Goal: Transaction & Acquisition: Purchase product/service

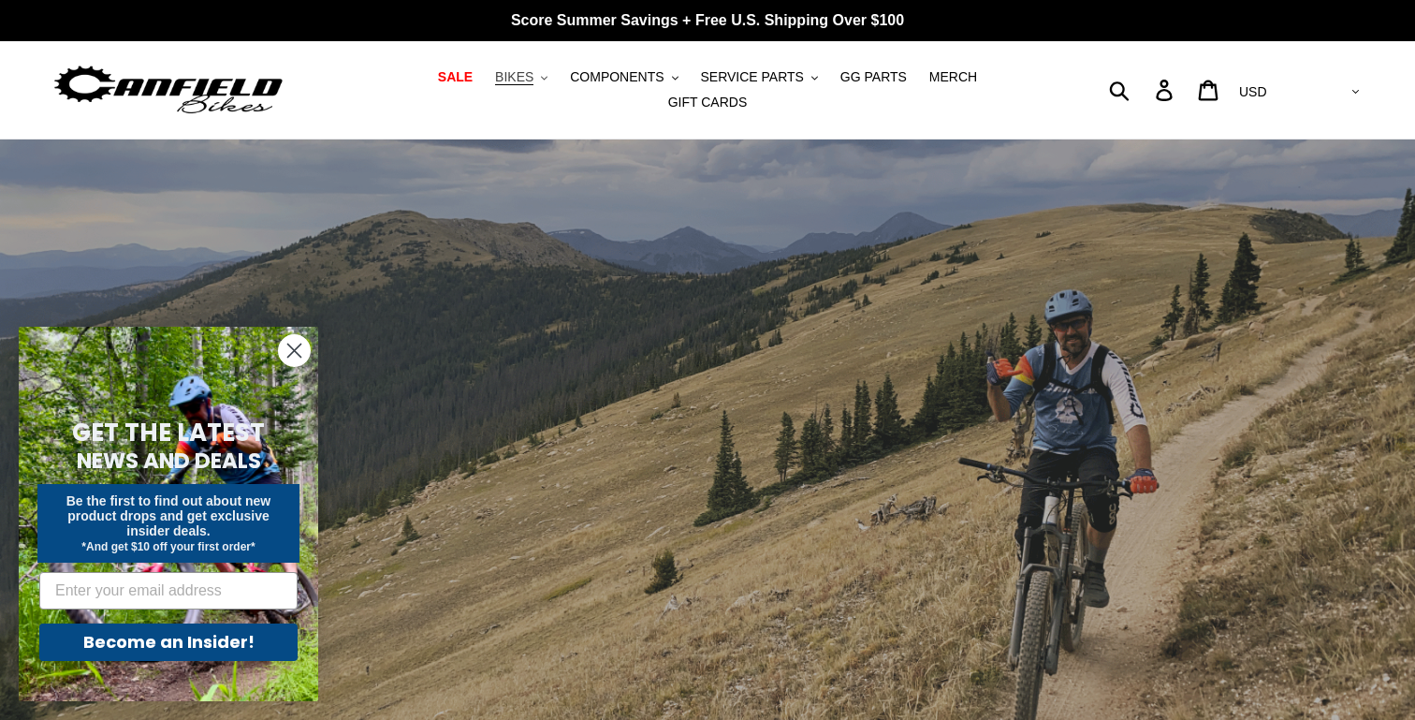
click at [491, 89] on button "BIKES .cls-1{fill:#231f20}" at bounding box center [521, 77] width 71 height 25
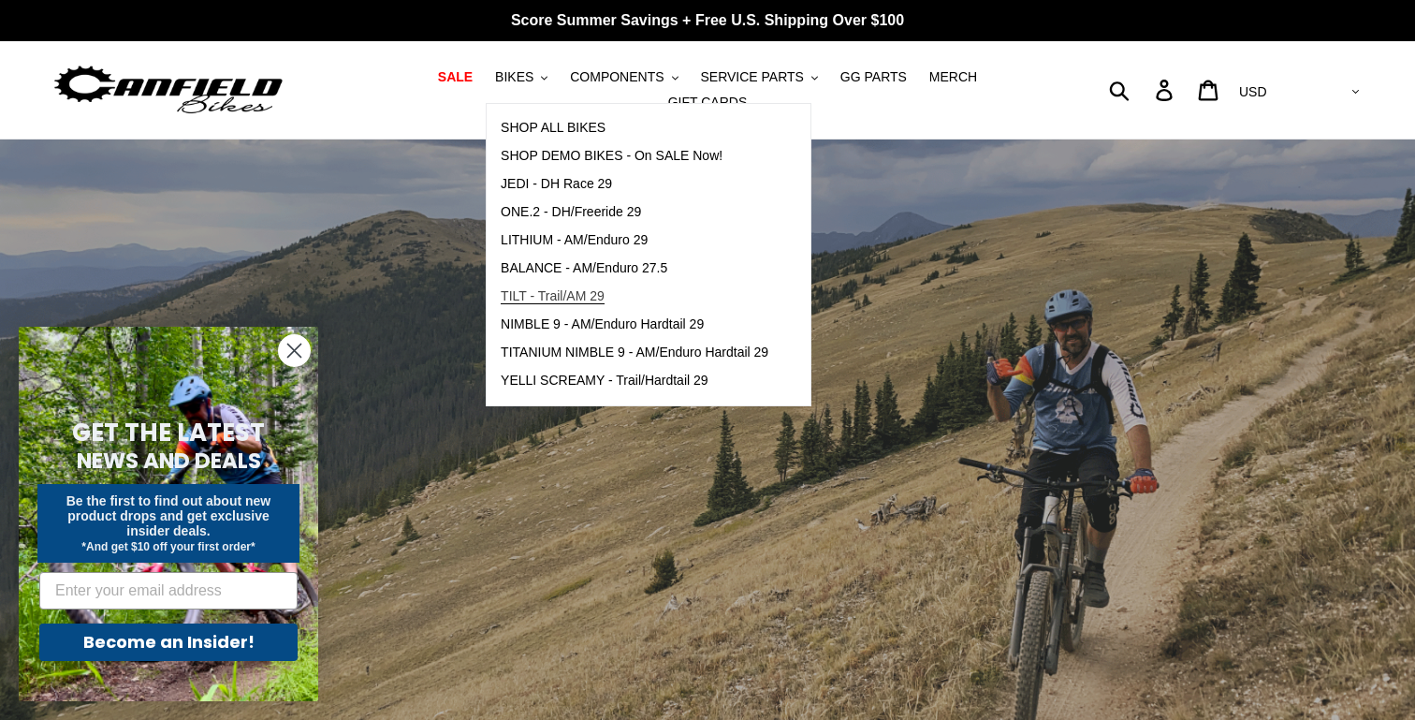
click at [535, 304] on span "TILT - Trail/AM 29" at bounding box center [553, 296] width 104 height 16
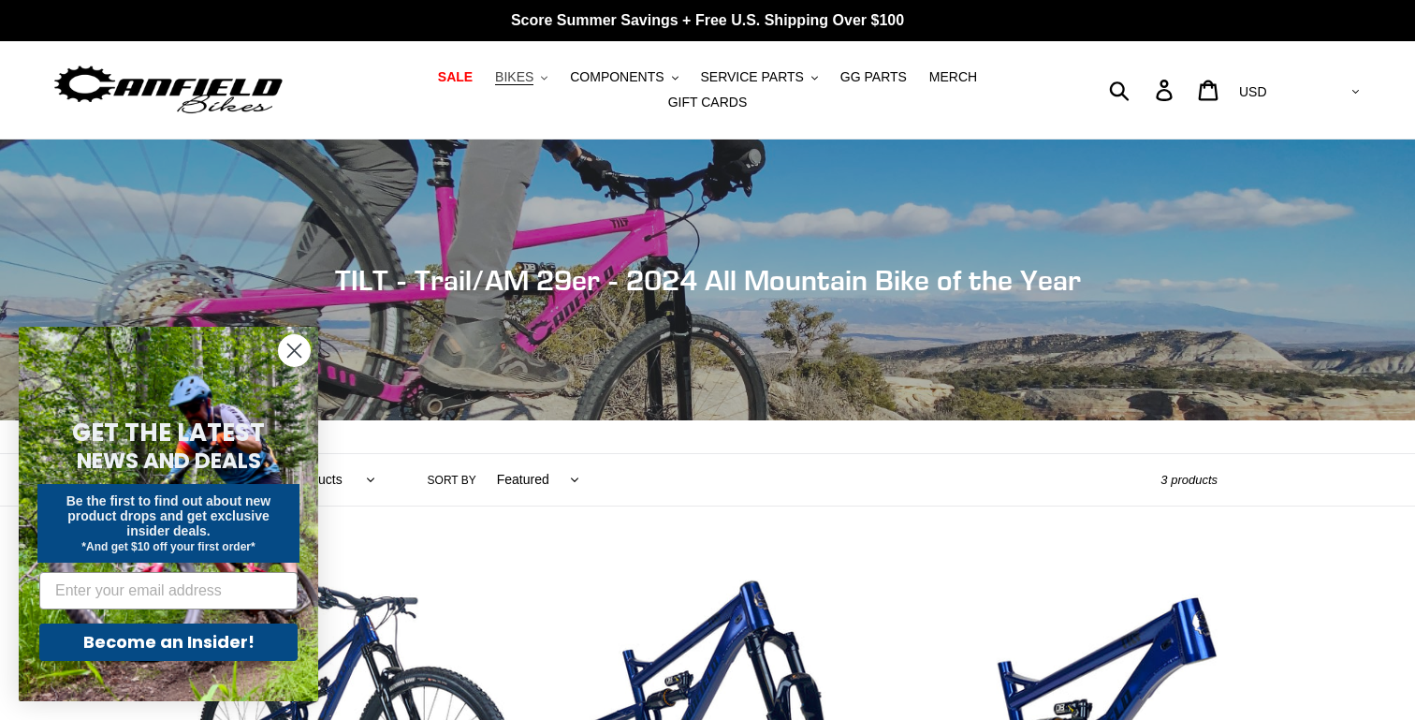
click at [495, 84] on span "BIKES" at bounding box center [514, 77] width 38 height 16
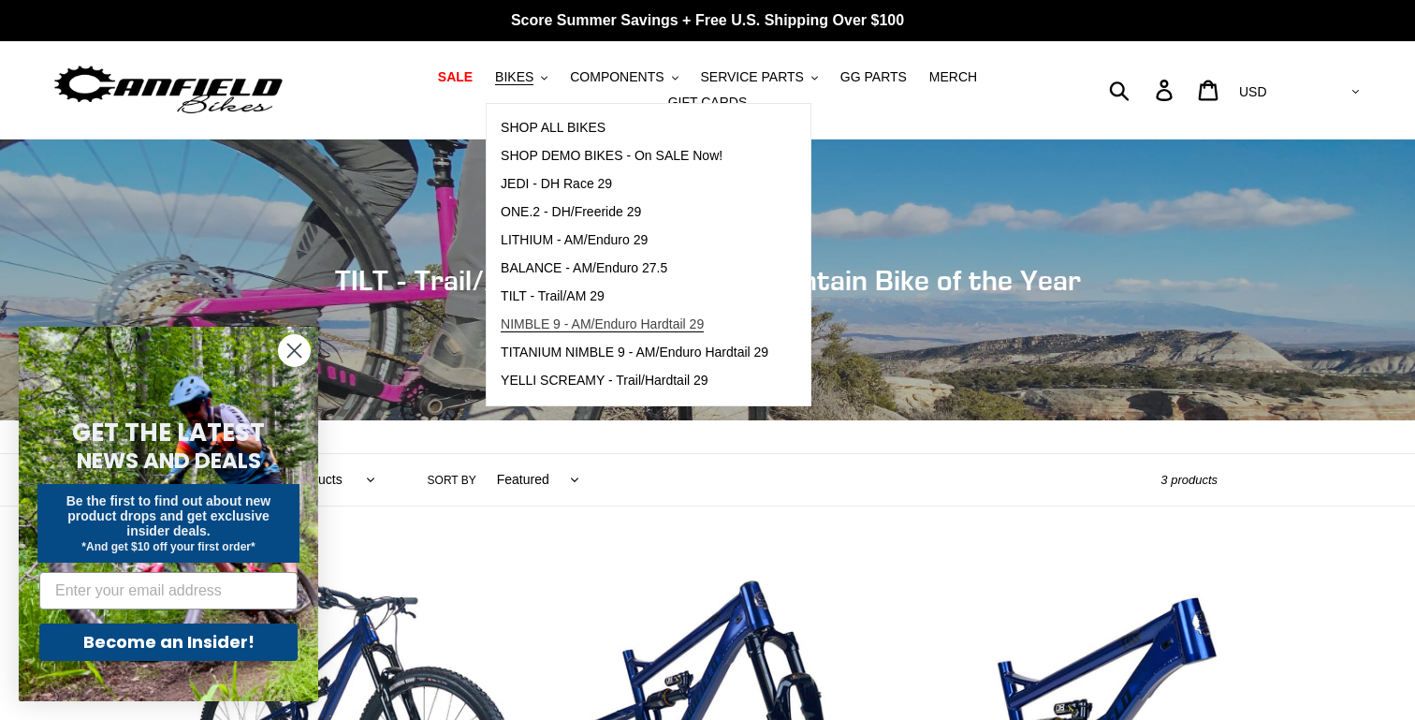
click at [512, 332] on span "NIMBLE 9 - AM/Enduro Hardtail 29" at bounding box center [602, 324] width 203 height 16
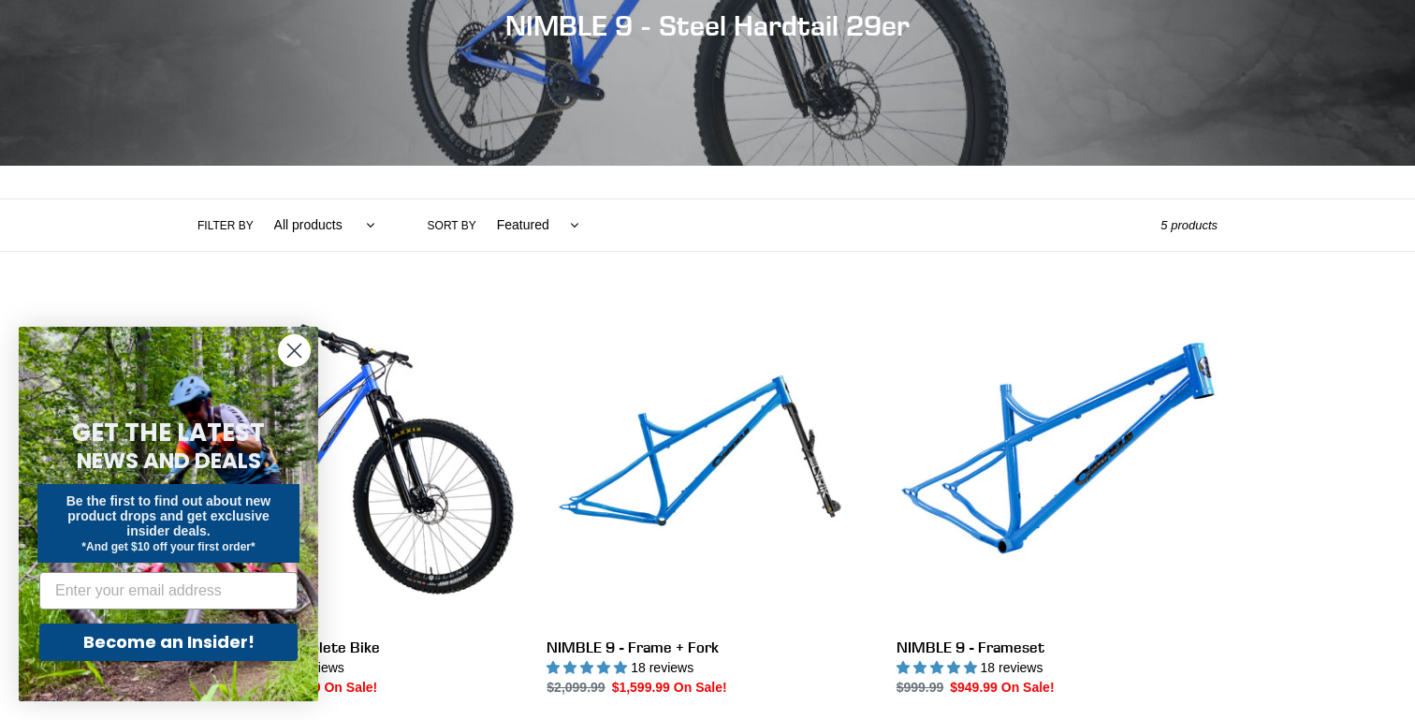
scroll to position [328, 0]
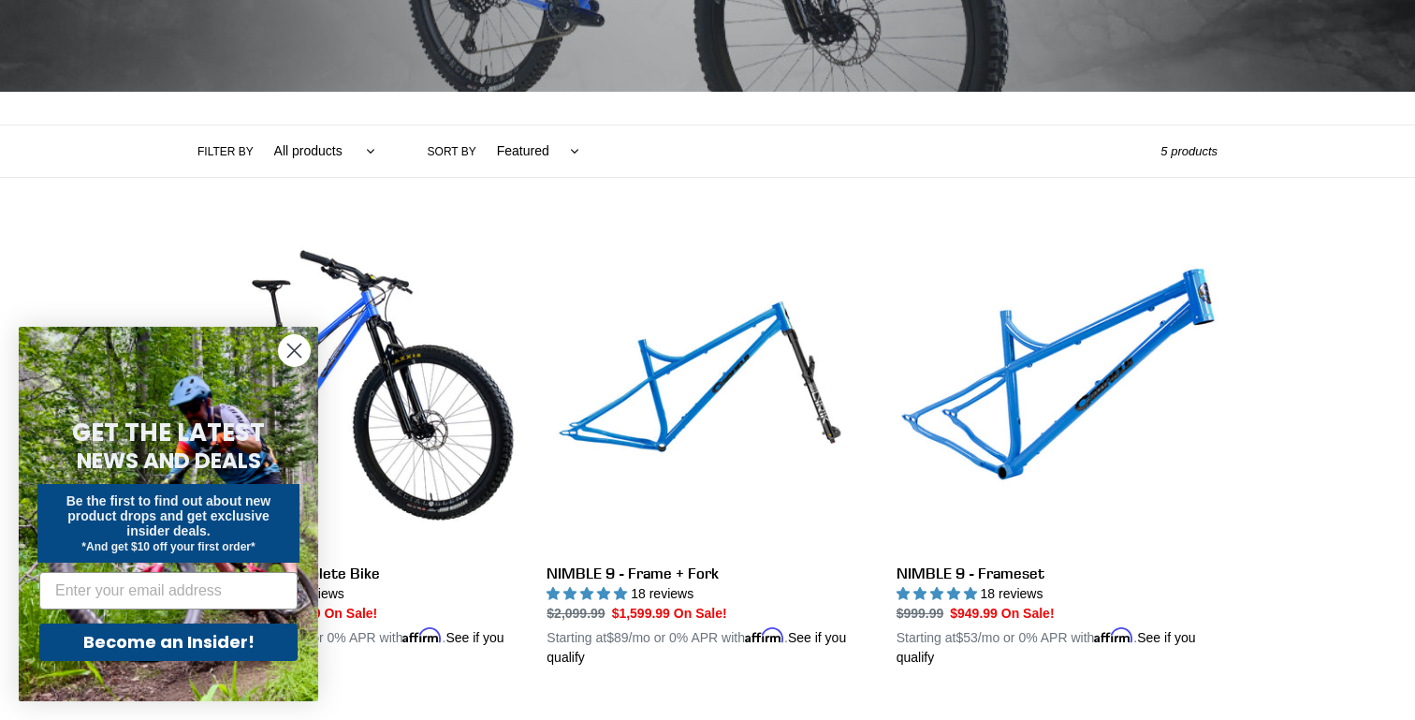
click at [296, 341] on circle "Close dialog" at bounding box center [294, 350] width 31 height 31
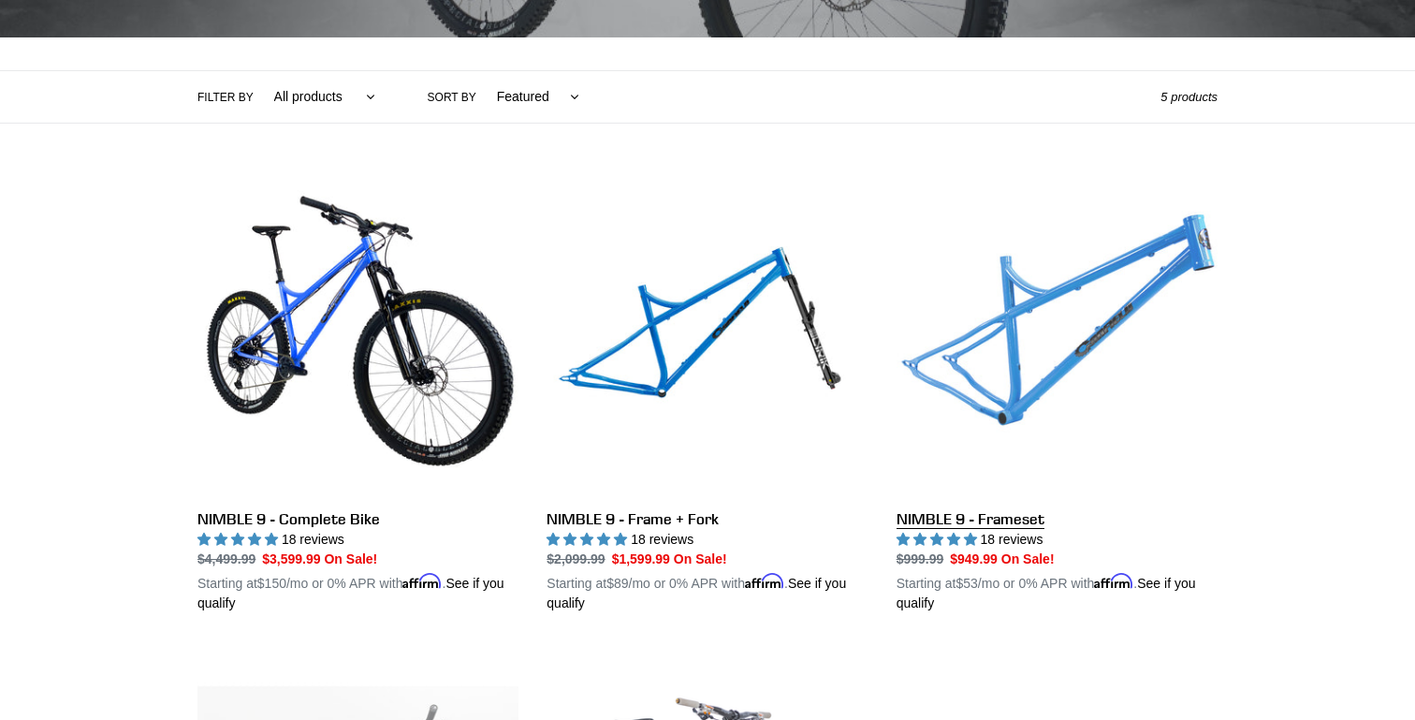
scroll to position [372, 0]
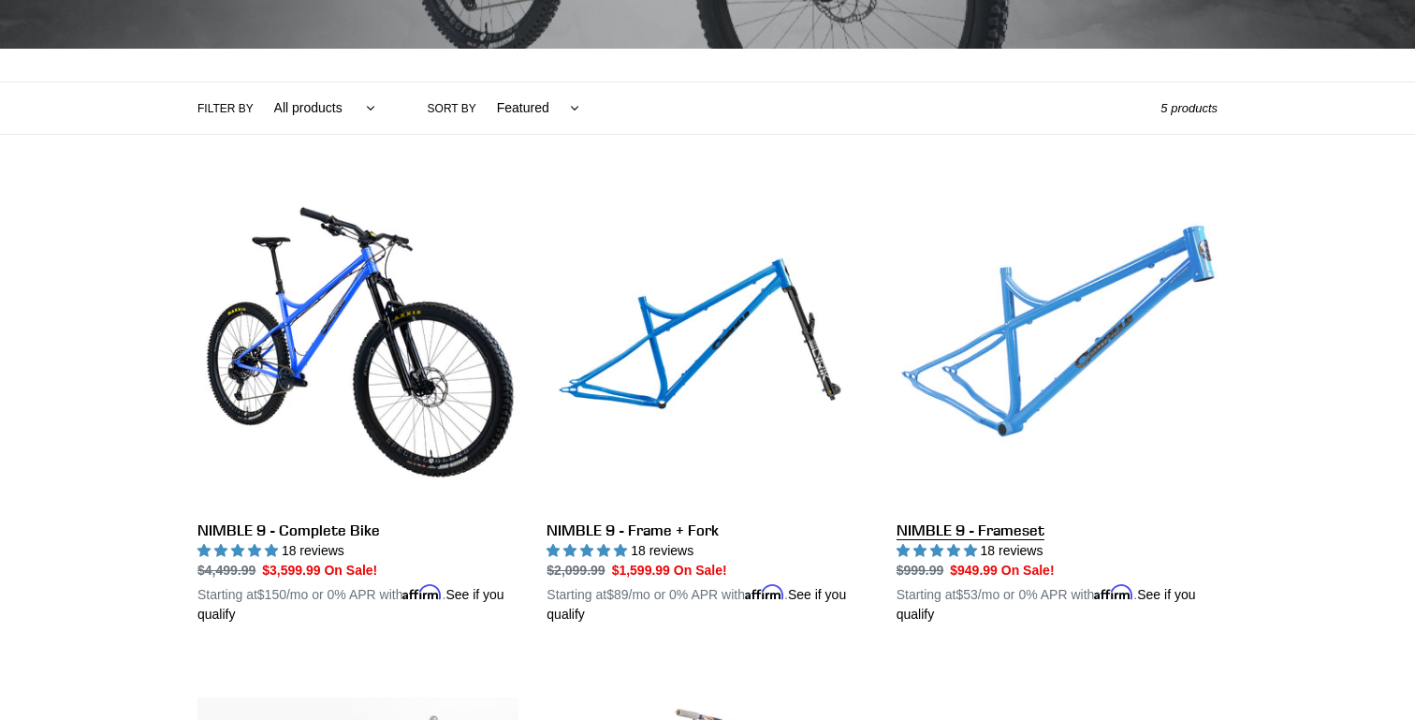
click at [1013, 312] on link "NIMBLE 9 - Frameset" at bounding box center [1057, 405] width 321 height 438
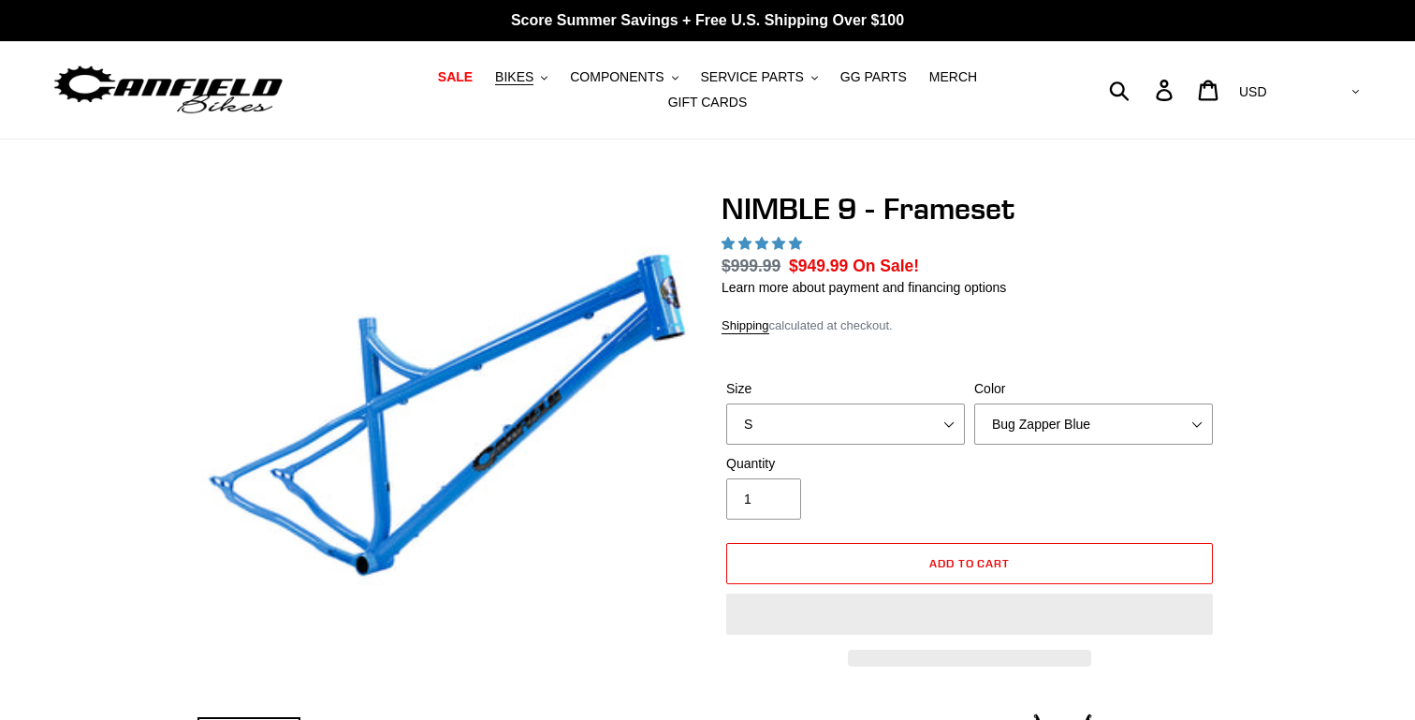
select select "highest-rating"
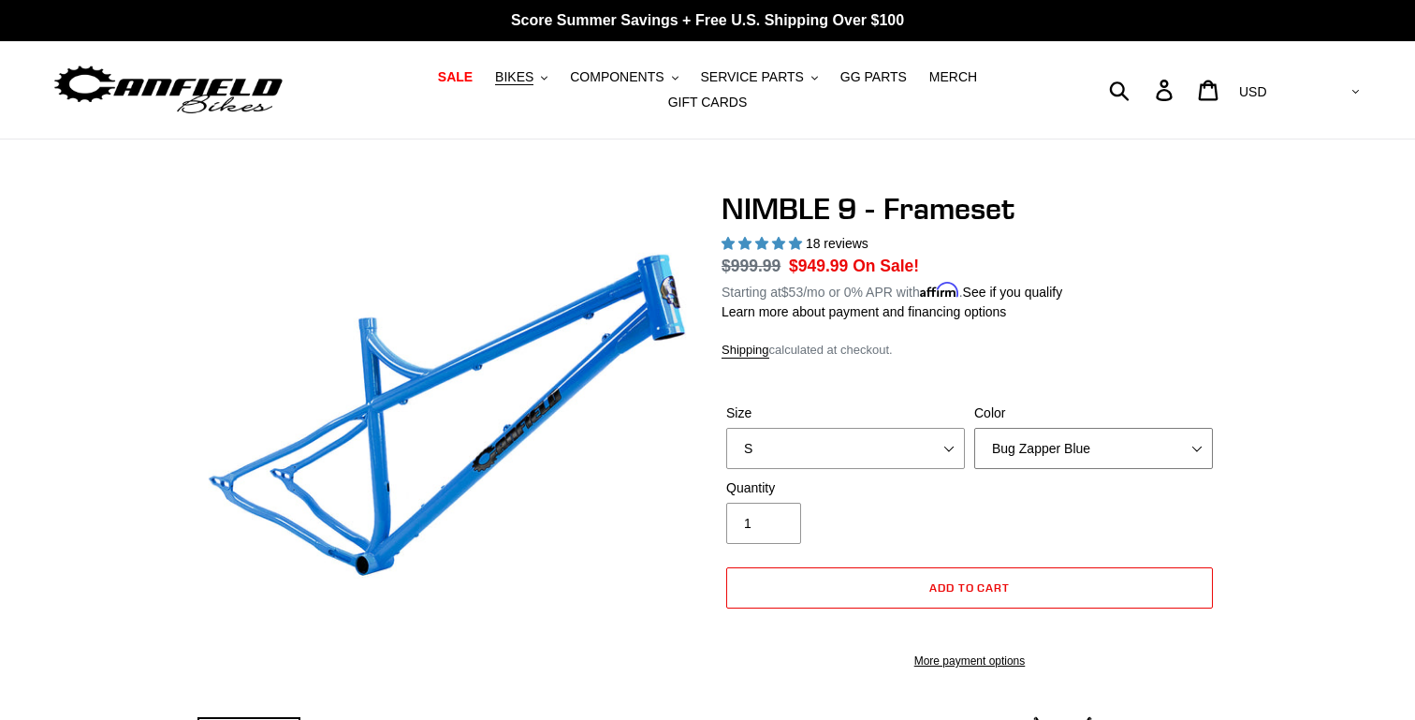
click at [999, 428] on select "Bug Zapper Blue Purple Haze -Sold Out Galaxy Black" at bounding box center [1093, 448] width 239 height 41
select select "Galaxy Black"
click at [974, 428] on select "Bug Zapper Blue Purple Haze -Sold Out Galaxy Black" at bounding box center [1093, 448] width 239 height 41
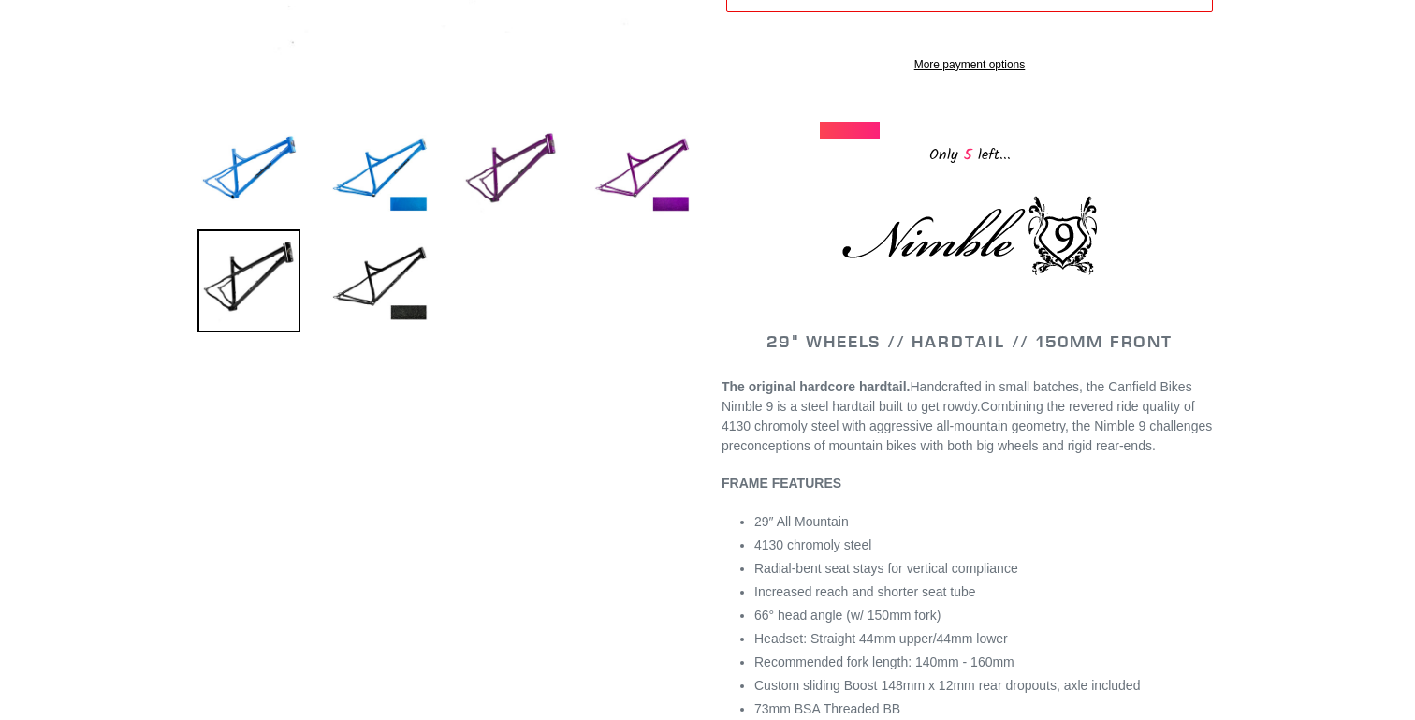
scroll to position [618, 0]
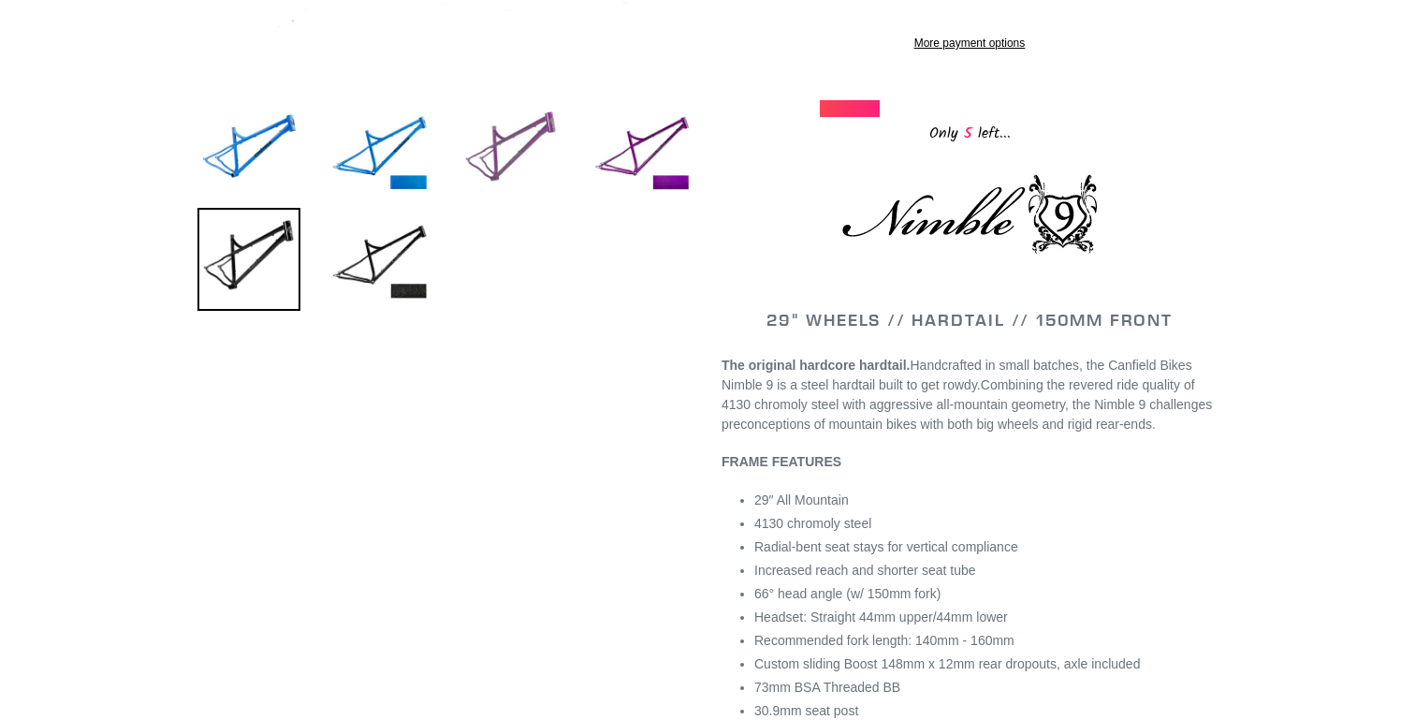
click at [508, 134] on img at bounding box center [510, 150] width 103 height 103
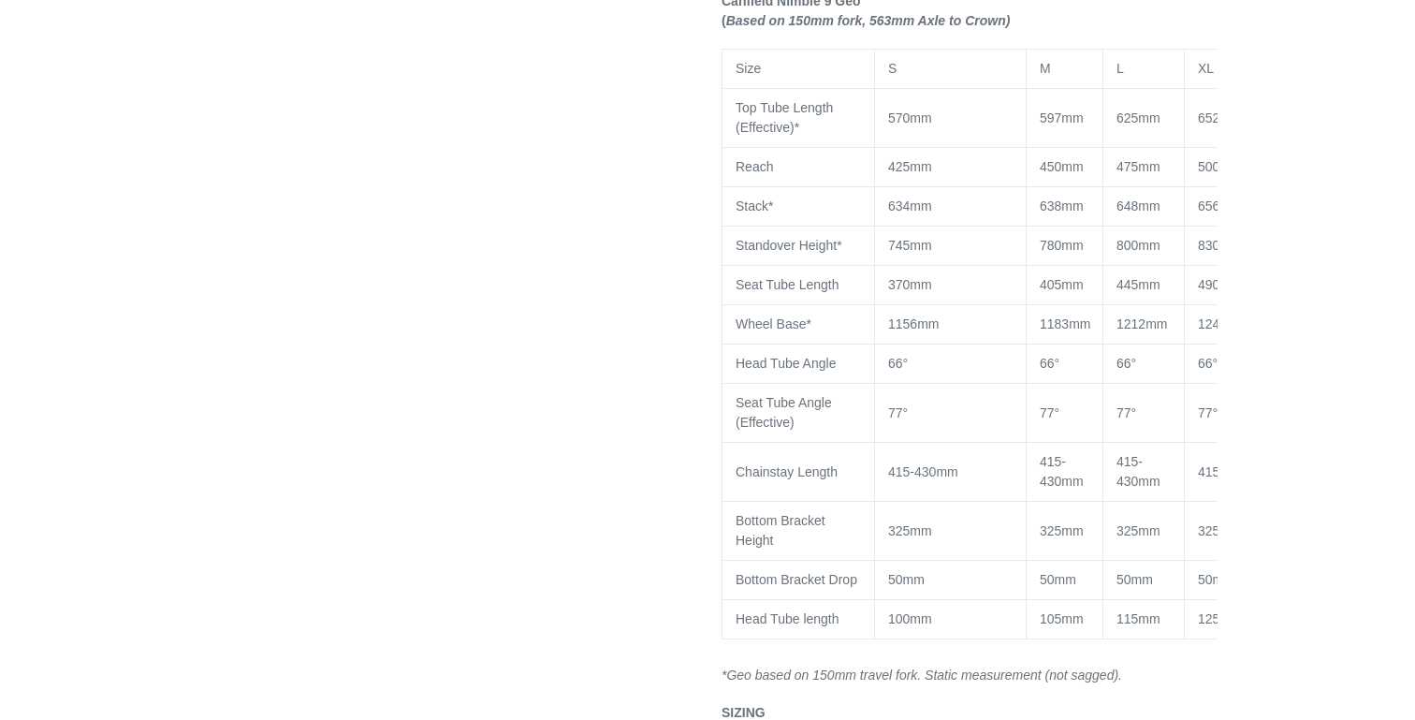
scroll to position [1587, 0]
